Goal: Information Seeking & Learning: Check status

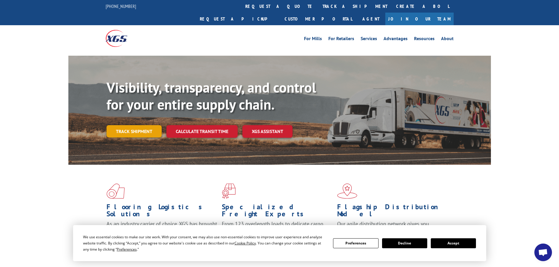
click at [140, 125] on link "Track shipment" at bounding box center [134, 131] width 55 height 12
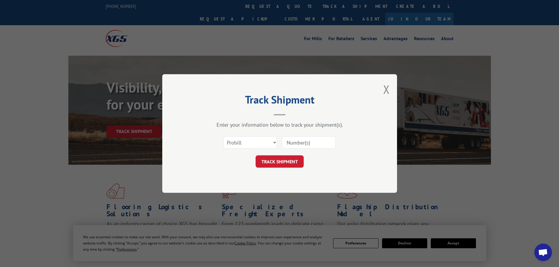
click at [298, 143] on input at bounding box center [309, 143] width 54 height 12
paste input "17564636"
type input "17564636"
click at [278, 165] on button "TRACK SHIPMENT" at bounding box center [280, 162] width 48 height 12
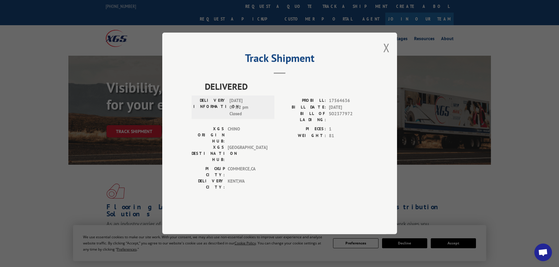
click at [306, 159] on div "PIECES: 1 WEIGHT: 81" at bounding box center [324, 146] width 88 height 40
click at [365, 111] on span "[DATE]" at bounding box center [348, 107] width 39 height 7
click at [251, 118] on span "[DATE] 07:52 pm Closed" at bounding box center [250, 108] width 40 height 20
click at [386, 55] on button "Close modal" at bounding box center [386, 48] width 6 height 16
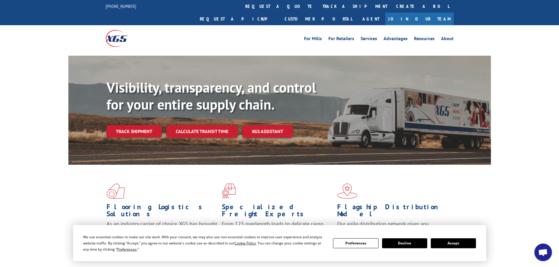
click at [461, 244] on button "Accept" at bounding box center [453, 244] width 45 height 10
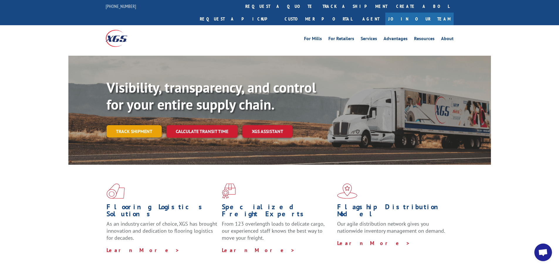
click at [127, 125] on link "Track shipment" at bounding box center [134, 131] width 55 height 12
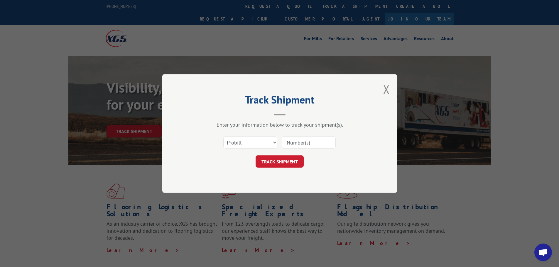
click at [299, 142] on input at bounding box center [309, 143] width 54 height 12
type input "17564636"
click at [277, 161] on button "TRACK SHIPMENT" at bounding box center [280, 162] width 48 height 12
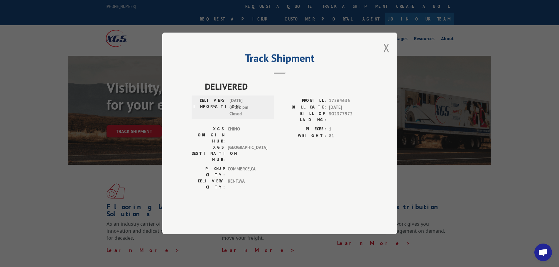
click at [250, 118] on span "[DATE] 07:52 pm Closed" at bounding box center [250, 108] width 40 height 20
drag, startPoint x: 351, startPoint y: 117, endPoint x: 330, endPoint y: 117, distance: 21.1
click at [327, 105] on div "PROBILL: 17564636" at bounding box center [324, 101] width 88 height 7
copy div "17564636"
